Goal: Task Accomplishment & Management: Manage account settings

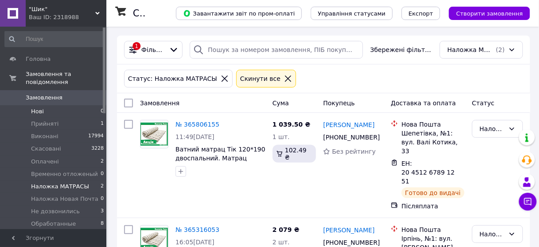
click at [44, 106] on li "Нові 0" at bounding box center [54, 111] width 109 height 12
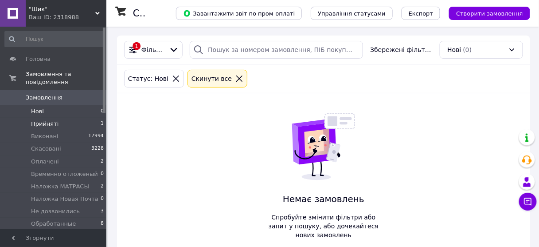
click at [47, 120] on span "Прийняті" at bounding box center [45, 124] width 28 height 8
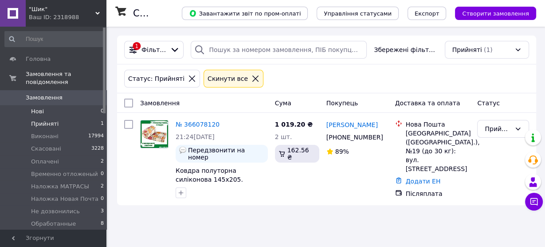
click at [43, 105] on li "Нові 0" at bounding box center [54, 111] width 109 height 12
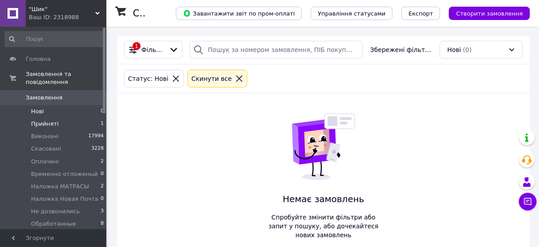
click at [44, 120] on span "Прийняті" at bounding box center [45, 124] width 28 height 8
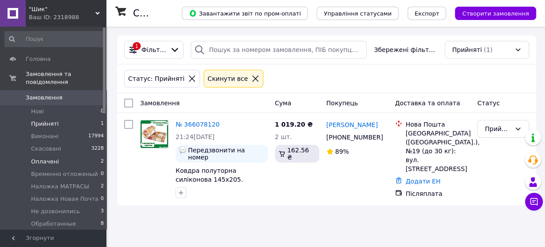
click at [48, 157] on span "Оплачені" at bounding box center [45, 161] width 28 height 8
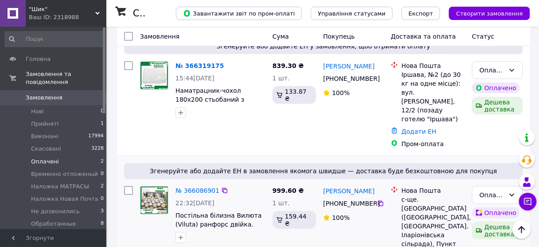
scroll to position [71, 0]
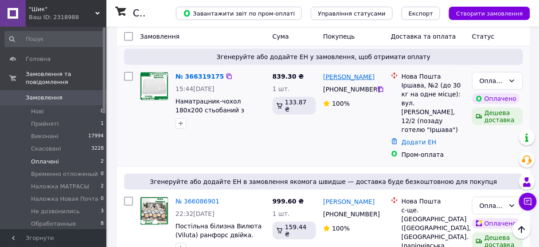
click at [357, 78] on link "[PERSON_NAME]" at bounding box center [348, 76] width 51 height 9
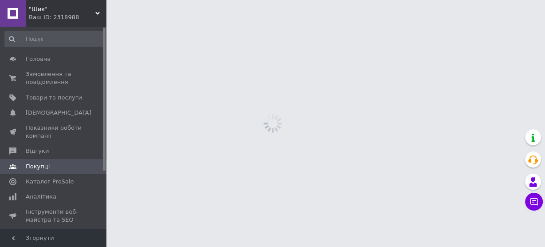
click at [357, 0] on html ""Шик" Ваш ID: 2318988 Сайт "Шик" Кабінет покупця Перевірити стан системи Сторін…" at bounding box center [272, 0] width 545 height 0
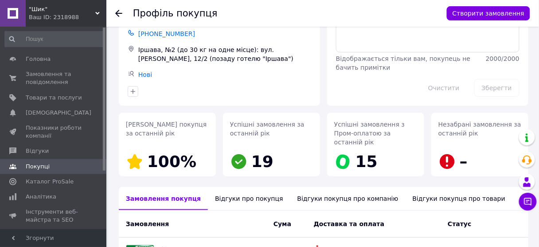
scroll to position [142, 0]
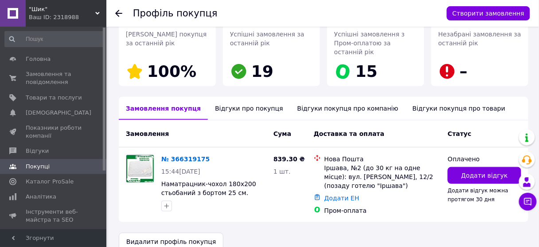
click at [240, 107] on div "Відгуки про покупця" at bounding box center [249, 108] width 82 height 23
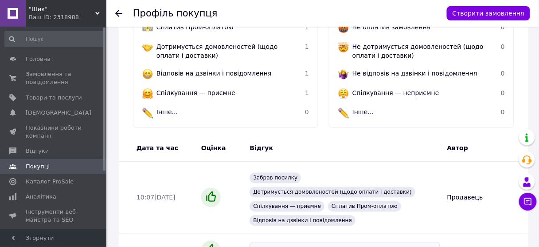
scroll to position [364, 0]
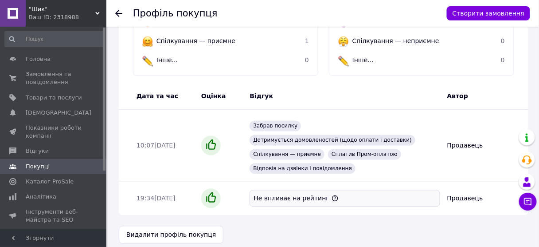
click at [118, 11] on icon at bounding box center [118, 13] width 7 height 7
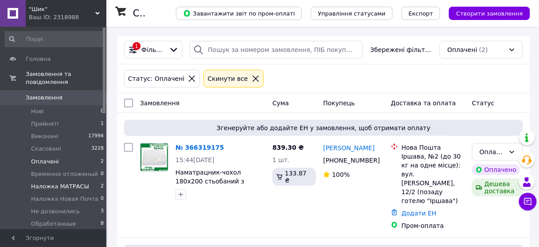
click at [69, 182] on span "Наложка МАТРАСЫ" at bounding box center [60, 186] width 58 height 8
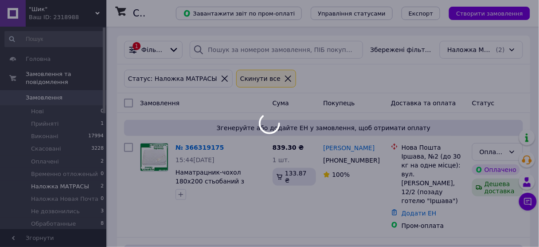
click at [68, 182] on span "Наложка МАТРАСЫ" at bounding box center [60, 186] width 58 height 8
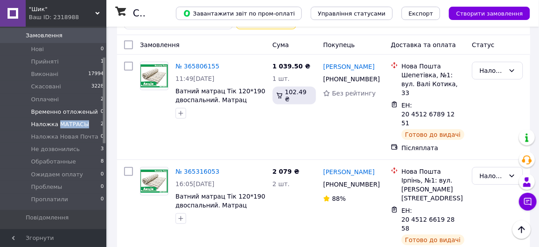
scroll to position [71, 0]
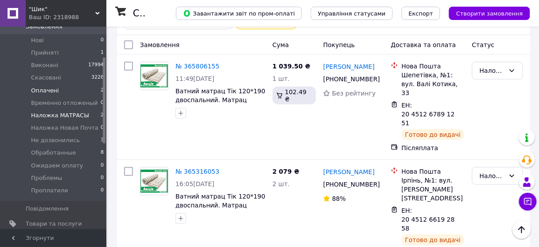
click at [56, 84] on li "Оплачені 2" at bounding box center [54, 90] width 109 height 12
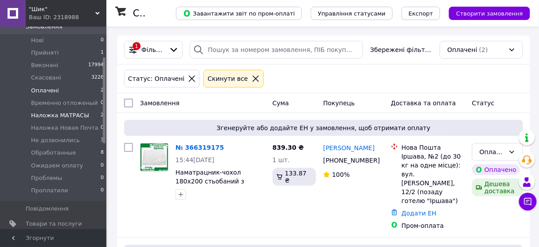
click at [74, 111] on span "Наложка МАТРАСЫ" at bounding box center [60, 115] width 58 height 8
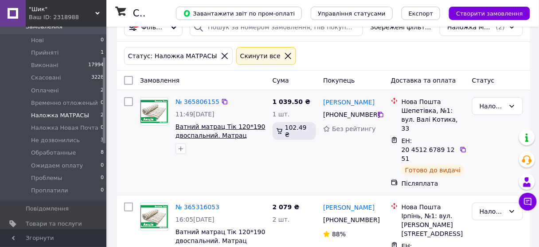
scroll to position [58, 0]
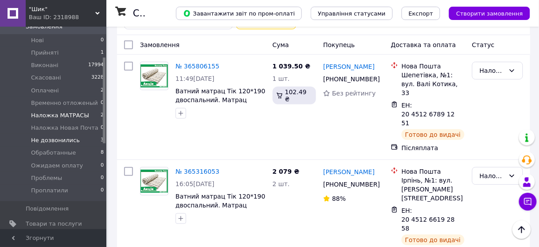
click at [59, 136] on span "Не дозвонились" at bounding box center [55, 140] width 49 height 8
